Goal: Task Accomplishment & Management: Use online tool/utility

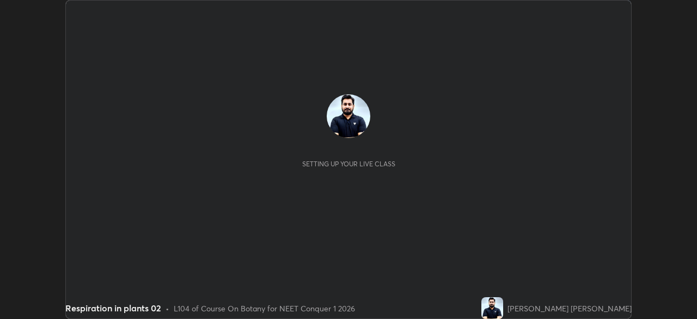
scroll to position [319, 697]
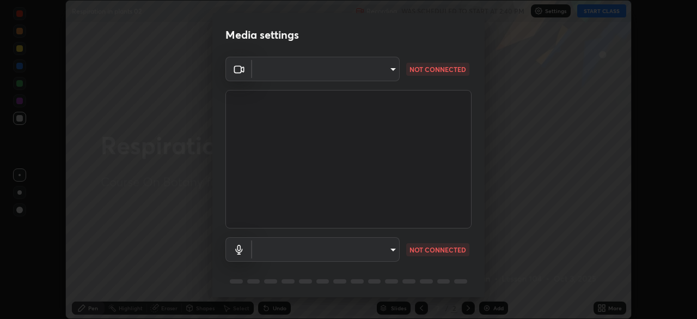
type input "8430282c75c9cf90d073dd2650c69e1562d55ee46f92edd4d0492a031e33ab74"
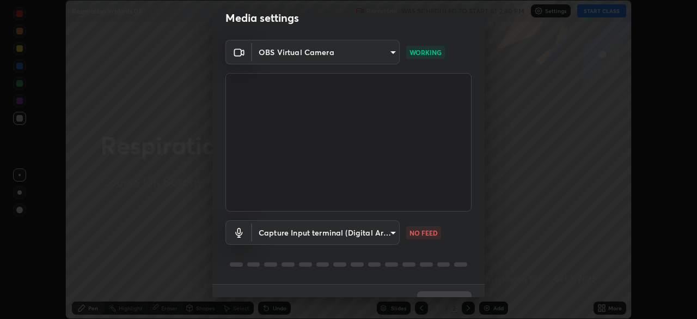
scroll to position [39, 0]
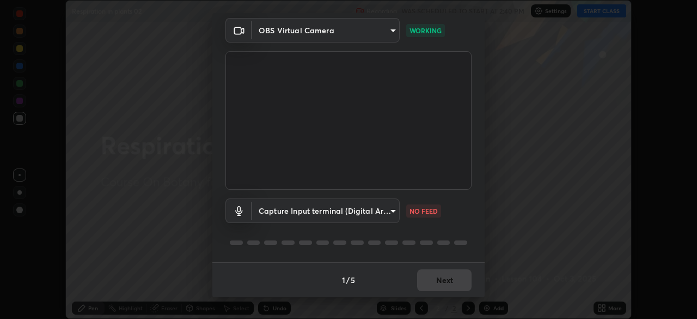
click at [386, 210] on body "Erase all Respiration in plants 02 Recording WAS SCHEDULED TO START AT 2:40 PM …" at bounding box center [348, 159] width 697 height 319
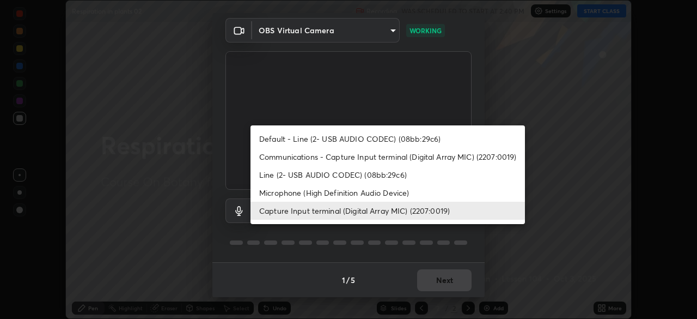
click at [282, 160] on li "Communications - Capture Input terminal (Digital Array MIC) (2207:0019)" at bounding box center [388, 157] width 275 height 18
type input "communications"
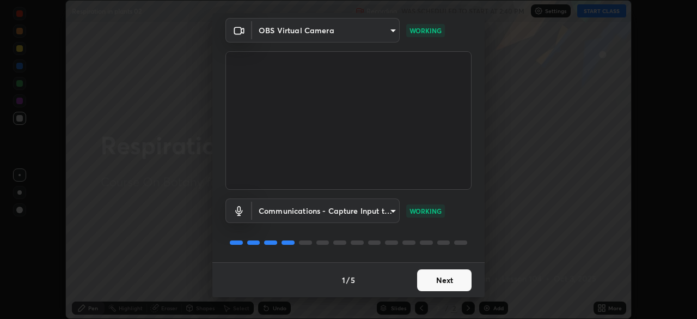
click at [448, 281] on button "Next" at bounding box center [444, 280] width 54 height 22
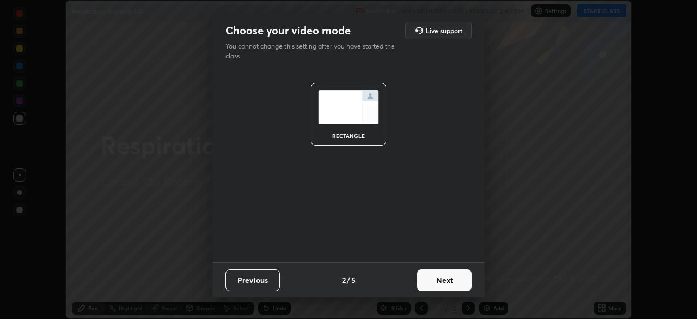
click at [450, 281] on button "Next" at bounding box center [444, 280] width 54 height 22
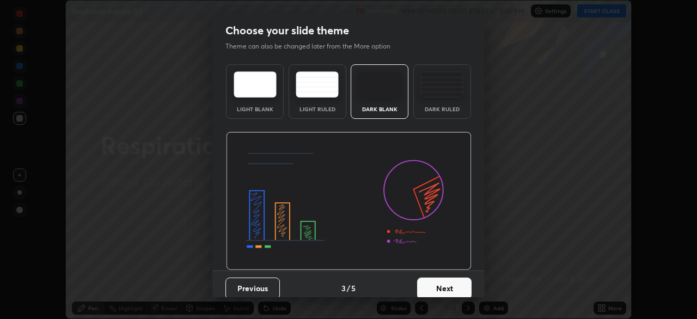
click at [452, 278] on button "Next" at bounding box center [444, 288] width 54 height 22
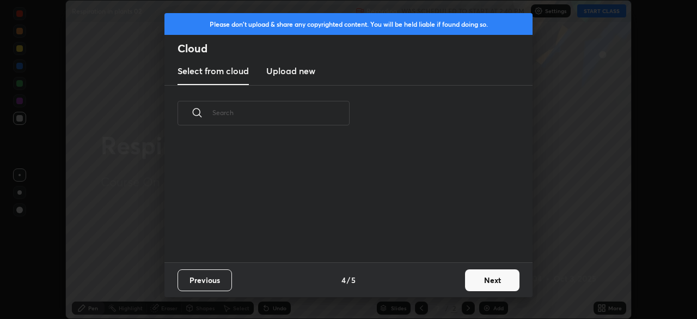
click at [453, 280] on div "Previous 4 / 5 Next" at bounding box center [349, 279] width 368 height 35
click at [472, 278] on button "Next" at bounding box center [492, 280] width 54 height 22
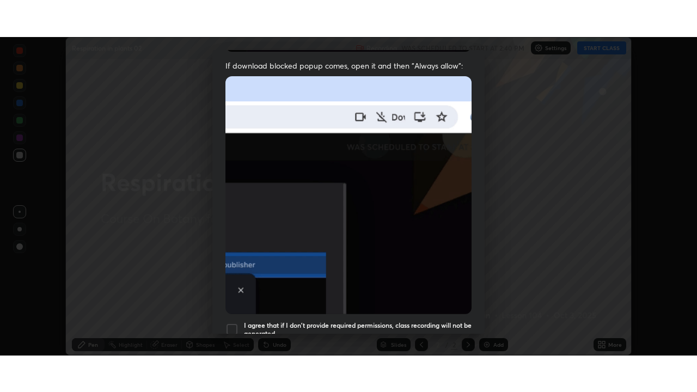
scroll to position [261, 0]
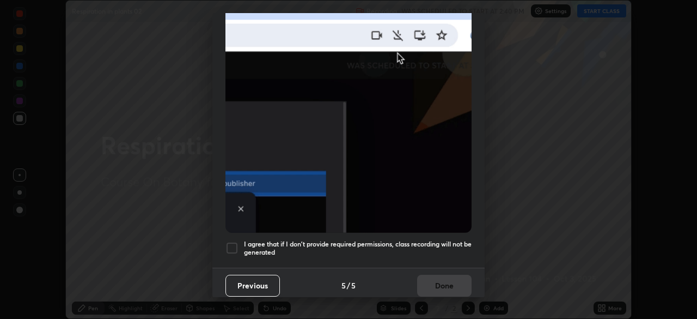
click at [418, 240] on h5 "I agree that if I don't provide required permissions, class recording will not …" at bounding box center [358, 248] width 228 height 17
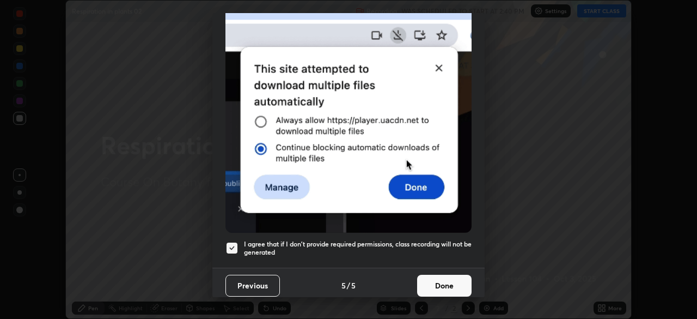
click at [438, 276] on button "Done" at bounding box center [444, 286] width 54 height 22
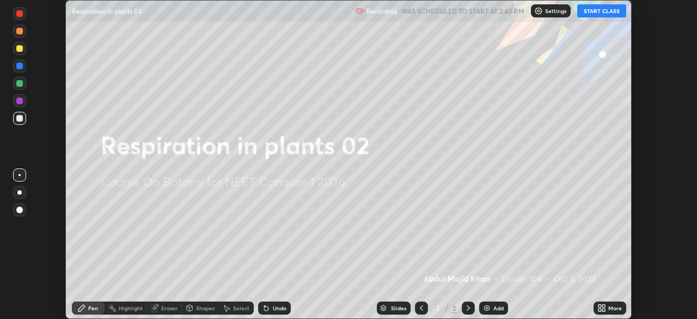
click at [596, 14] on button "START CLASS" at bounding box center [601, 10] width 49 height 13
click at [605, 308] on icon at bounding box center [603, 309] width 3 height 3
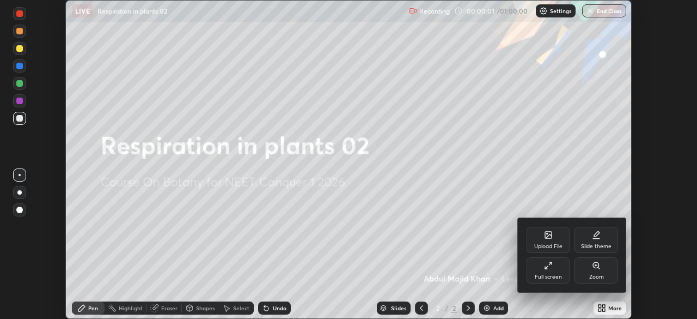
click at [550, 274] on div "Full screen" at bounding box center [548, 276] width 27 height 5
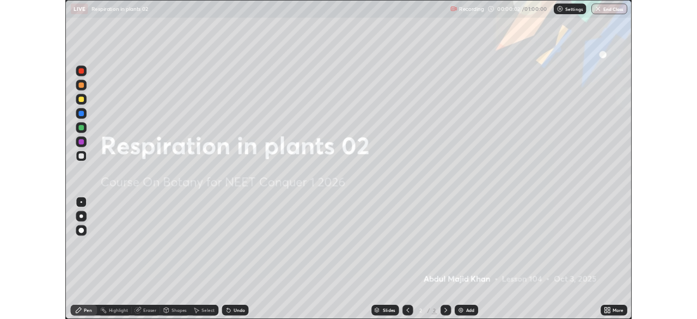
scroll to position [392, 697]
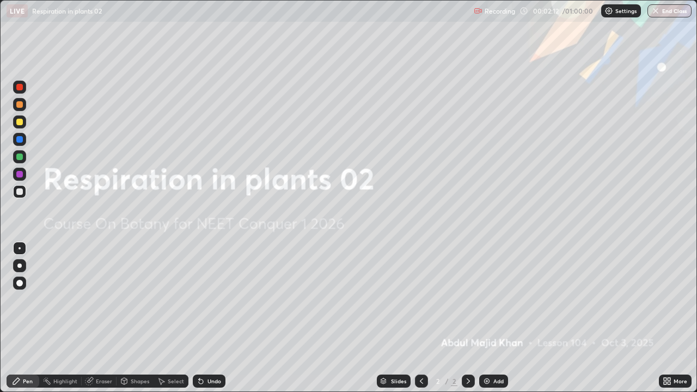
click at [498, 318] on div "Add" at bounding box center [499, 381] width 10 height 5
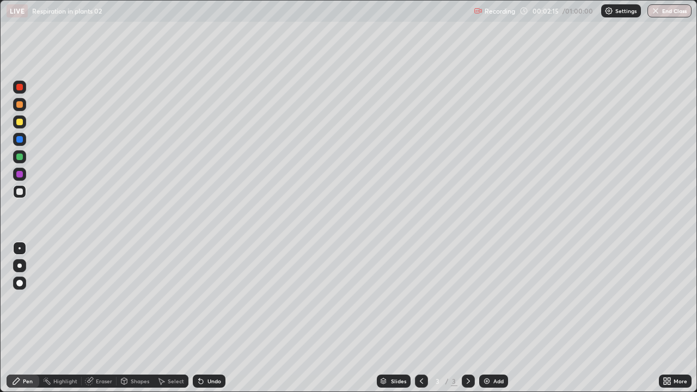
click at [20, 152] on div at bounding box center [19, 156] width 13 height 13
click at [17, 120] on div at bounding box center [19, 122] width 7 height 7
click at [214, 318] on div "Undo" at bounding box center [215, 381] width 14 height 5
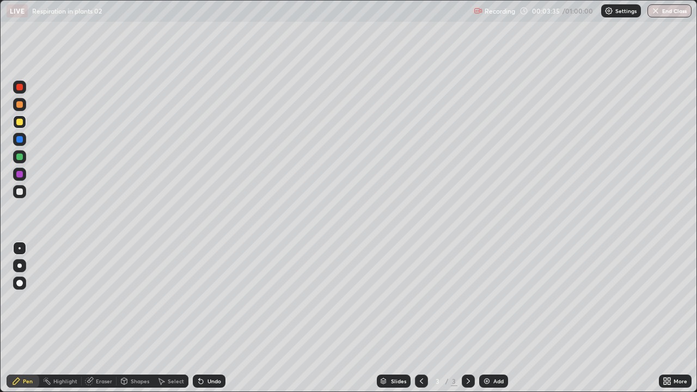
click at [215, 318] on div "Undo" at bounding box center [215, 381] width 14 height 5
click at [18, 156] on div at bounding box center [19, 157] width 7 height 7
click at [20, 88] on div at bounding box center [19, 87] width 7 height 7
click at [18, 157] on div at bounding box center [19, 157] width 7 height 7
click at [19, 89] on div at bounding box center [19, 87] width 7 height 7
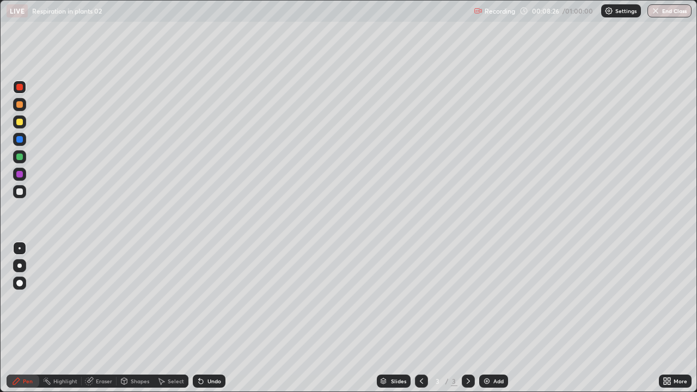
click at [20, 190] on div at bounding box center [19, 191] width 7 height 7
click at [17, 173] on div at bounding box center [19, 174] width 7 height 7
click at [19, 157] on div at bounding box center [19, 157] width 7 height 7
click at [18, 192] on div at bounding box center [19, 191] width 7 height 7
click at [213, 318] on div "Undo" at bounding box center [209, 381] width 33 height 13
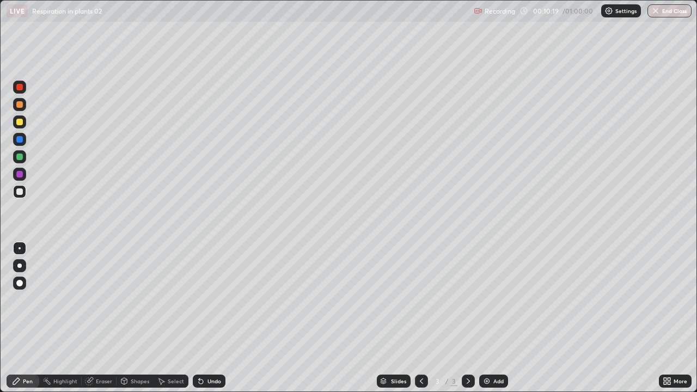
click at [214, 318] on div "Undo" at bounding box center [215, 381] width 14 height 5
click at [213, 318] on div "Undo" at bounding box center [215, 381] width 14 height 5
click at [21, 92] on div at bounding box center [19, 87] width 13 height 13
click at [18, 159] on div at bounding box center [19, 157] width 7 height 7
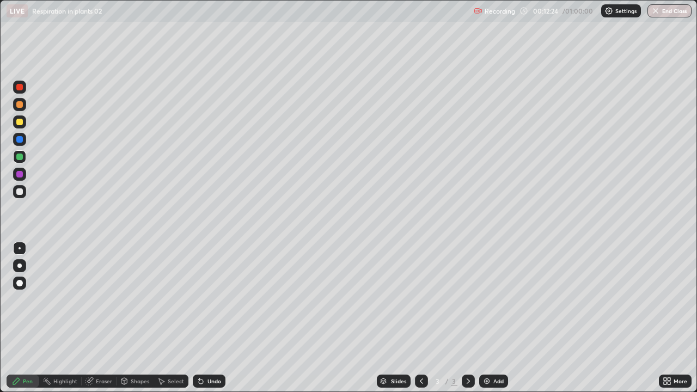
click at [208, 318] on div "Undo" at bounding box center [215, 381] width 14 height 5
click at [23, 88] on div at bounding box center [19, 87] width 13 height 13
click at [18, 160] on div at bounding box center [19, 157] width 7 height 7
click at [22, 86] on div at bounding box center [19, 87] width 7 height 7
click at [19, 126] on div at bounding box center [19, 121] width 13 height 13
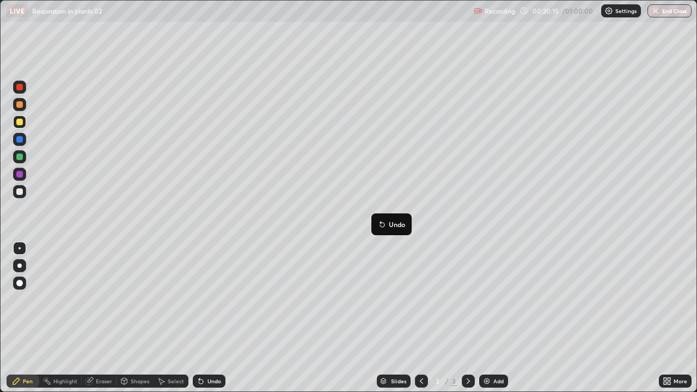
click at [103, 318] on div "Eraser" at bounding box center [104, 381] width 16 height 5
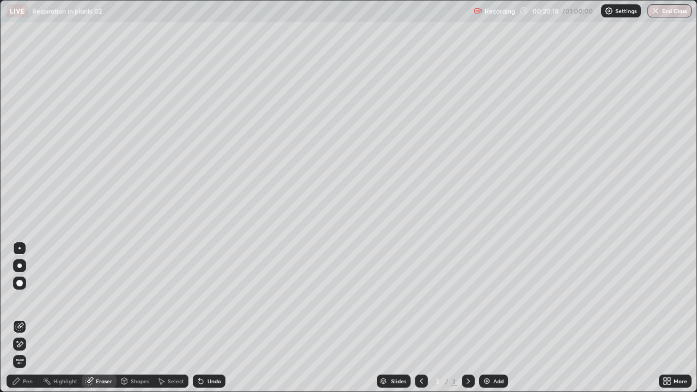
click at [25, 318] on div "Pen" at bounding box center [28, 381] width 10 height 5
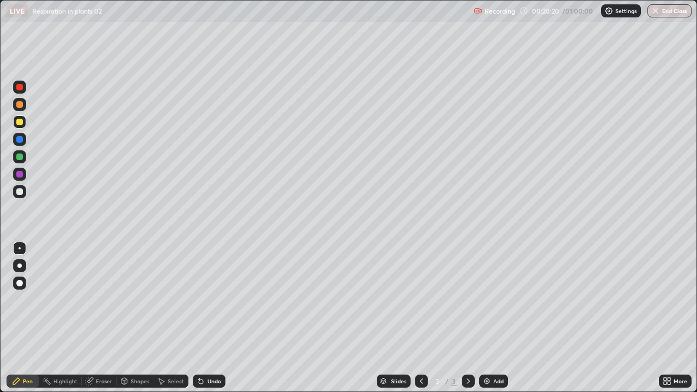
click at [22, 160] on div at bounding box center [19, 156] width 13 height 13
click at [20, 88] on div at bounding box center [19, 87] width 7 height 7
click at [498, 318] on div "Add" at bounding box center [499, 381] width 10 height 5
click at [421, 318] on icon at bounding box center [421, 381] width 9 height 9
click at [20, 88] on div at bounding box center [19, 87] width 7 height 7
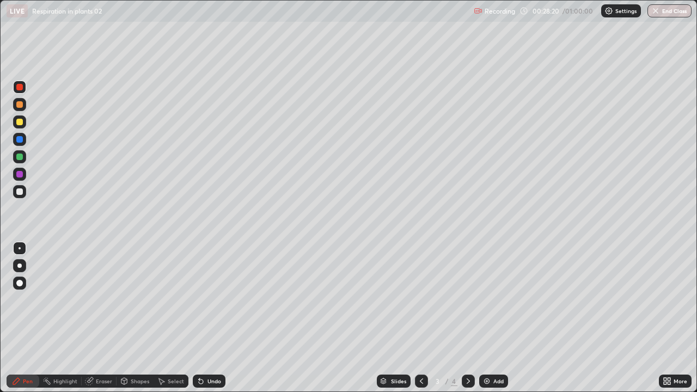
click at [19, 283] on div at bounding box center [19, 283] width 7 height 7
click at [211, 318] on div "Undo" at bounding box center [215, 381] width 14 height 5
click at [212, 318] on div "Undo" at bounding box center [209, 381] width 33 height 13
click at [497, 318] on div "Add" at bounding box center [493, 381] width 29 height 13
click at [20, 265] on div at bounding box center [19, 266] width 4 height 4
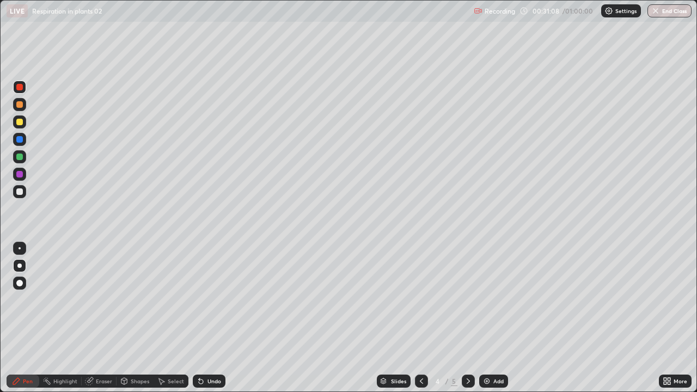
click at [19, 157] on div at bounding box center [19, 157] width 7 height 7
click at [19, 123] on div at bounding box center [19, 122] width 7 height 7
click at [420, 318] on icon at bounding box center [421, 381] width 9 height 9
click at [17, 141] on div at bounding box center [19, 139] width 7 height 7
click at [496, 318] on div "Add" at bounding box center [499, 381] width 10 height 5
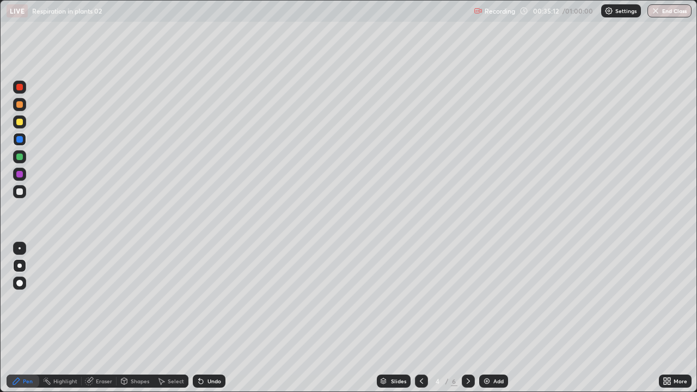
click at [214, 318] on div "Undo" at bounding box center [209, 381] width 33 height 13
click at [215, 318] on div "Undo" at bounding box center [215, 381] width 14 height 5
click at [17, 156] on div at bounding box center [19, 157] width 7 height 7
click at [25, 119] on div at bounding box center [19, 121] width 13 height 13
click at [498, 318] on div "Add" at bounding box center [499, 381] width 10 height 5
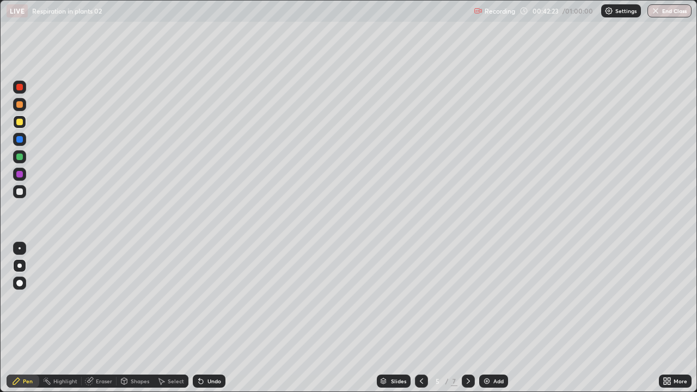
click at [20, 192] on div at bounding box center [19, 191] width 7 height 7
click at [19, 161] on div at bounding box center [19, 156] width 13 height 13
click at [21, 193] on div at bounding box center [19, 191] width 7 height 7
click at [17, 157] on div at bounding box center [19, 157] width 7 height 7
click at [20, 123] on div at bounding box center [19, 122] width 7 height 7
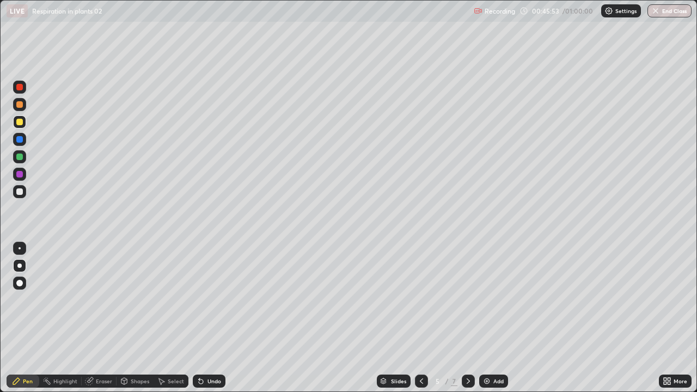
click at [22, 89] on div at bounding box center [19, 87] width 7 height 7
click at [214, 318] on div "Undo" at bounding box center [215, 381] width 14 height 5
click at [212, 318] on div "Undo" at bounding box center [215, 381] width 14 height 5
click at [212, 318] on div "Undo" at bounding box center [209, 381] width 33 height 13
click at [213, 318] on div "Undo" at bounding box center [209, 381] width 33 height 13
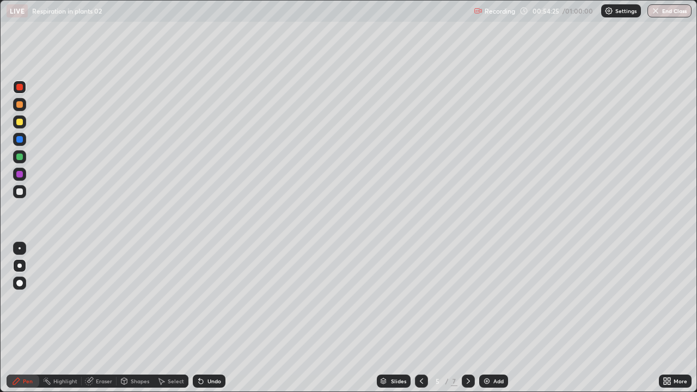
click at [668, 318] on icon at bounding box center [669, 379] width 3 height 3
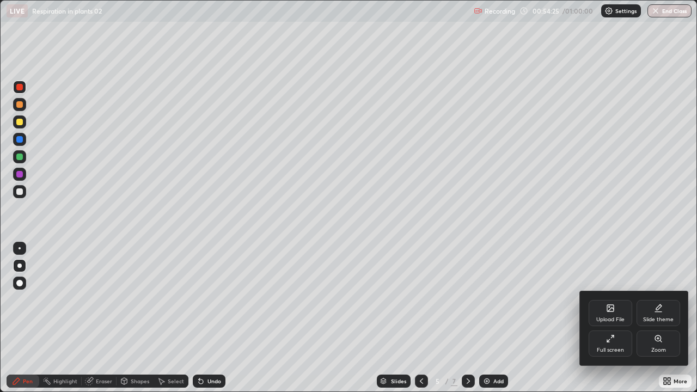
click at [609, 318] on div "Full screen" at bounding box center [610, 350] width 27 height 5
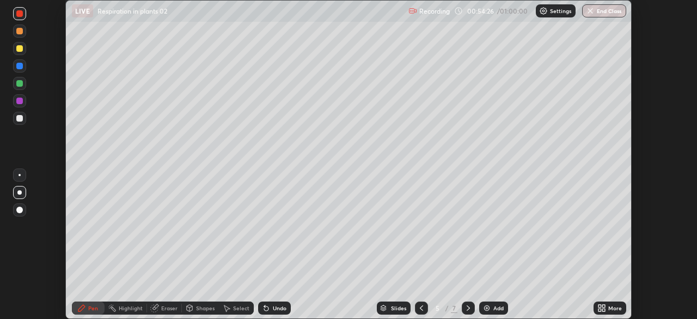
scroll to position [54152, 53774]
click at [601, 8] on button "End Class" at bounding box center [604, 10] width 44 height 13
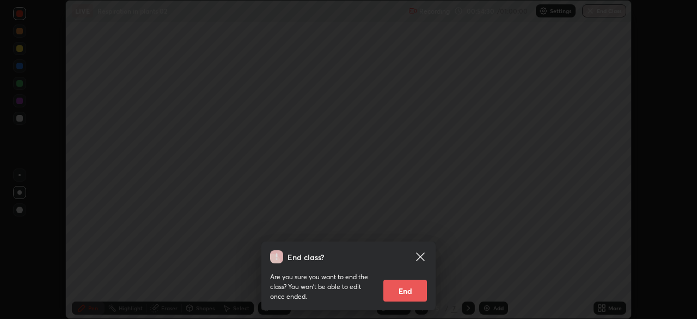
click at [404, 292] on button "End" at bounding box center [405, 290] width 44 height 22
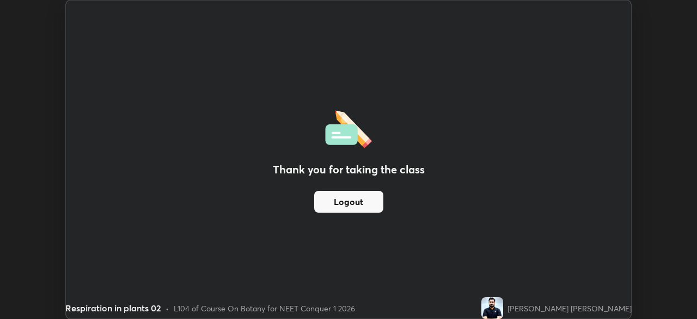
click at [359, 203] on button "Logout" at bounding box center [348, 202] width 69 height 22
